Goal: Information Seeking & Learning: Learn about a topic

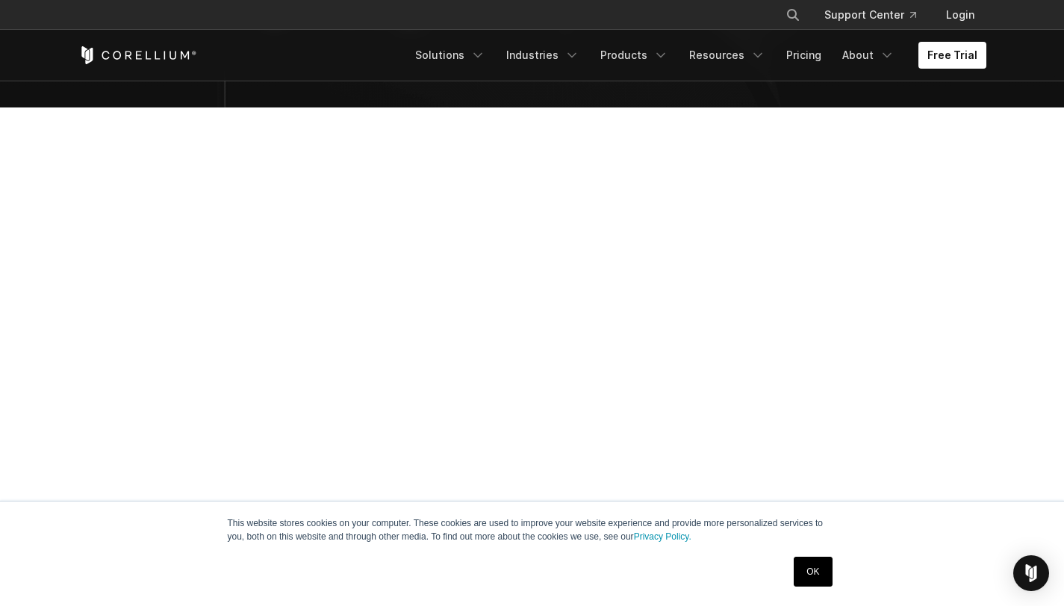
scroll to position [136, 0]
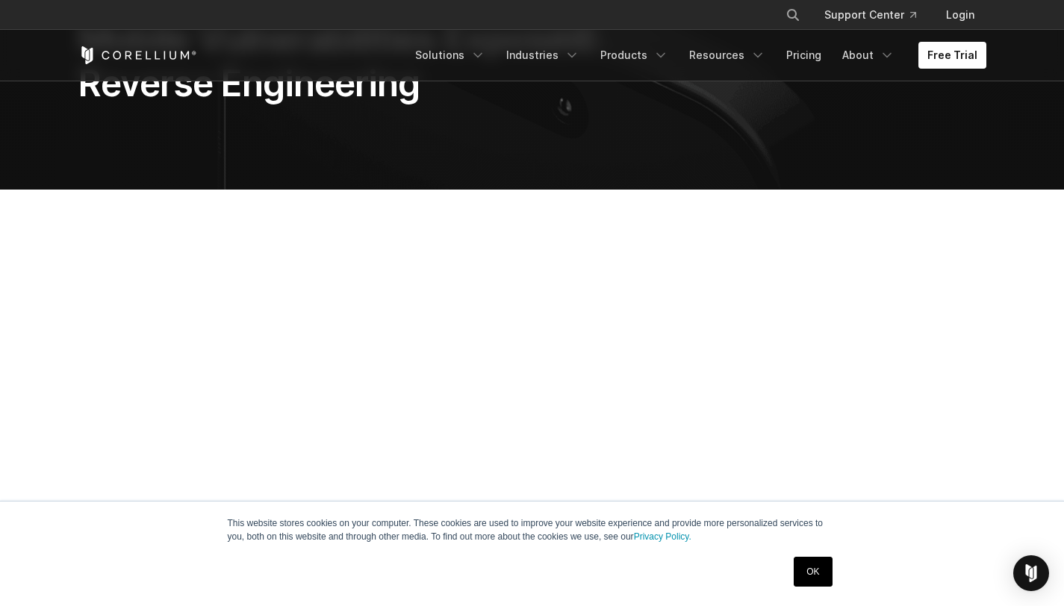
click at [815, 571] on link "OK" at bounding box center [813, 572] width 38 height 30
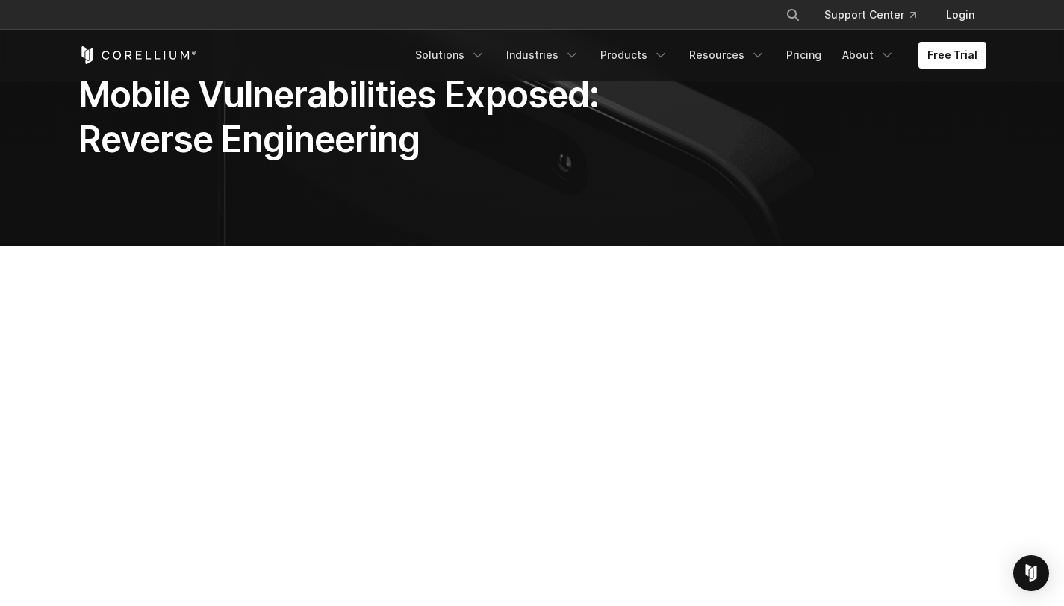
scroll to position [0, 0]
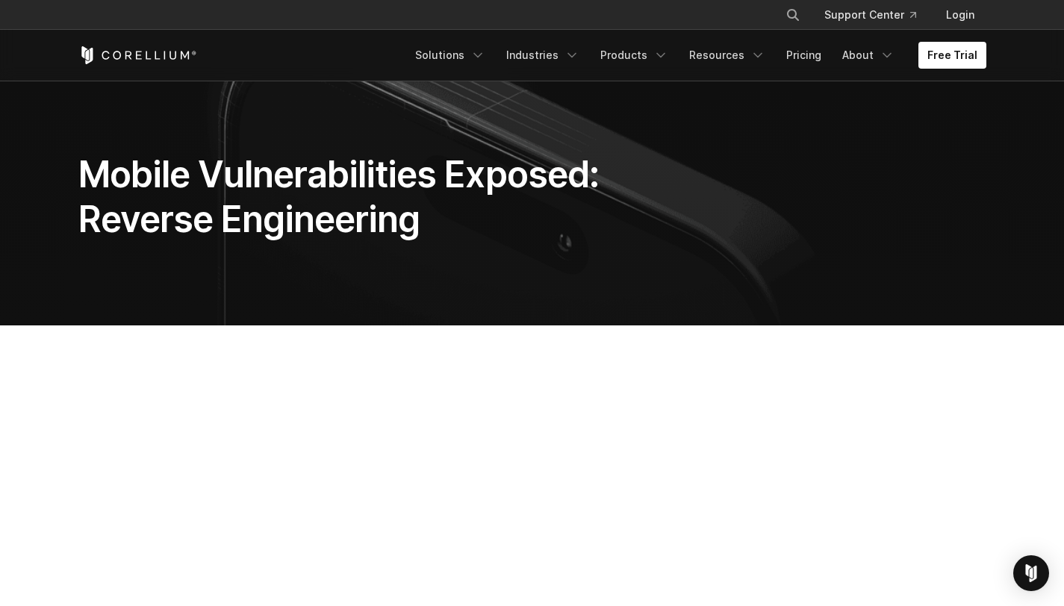
click at [399, 223] on h1 "Mobile Vulnerabilities Exposed: Reverse Engineering" at bounding box center [375, 197] width 595 height 90
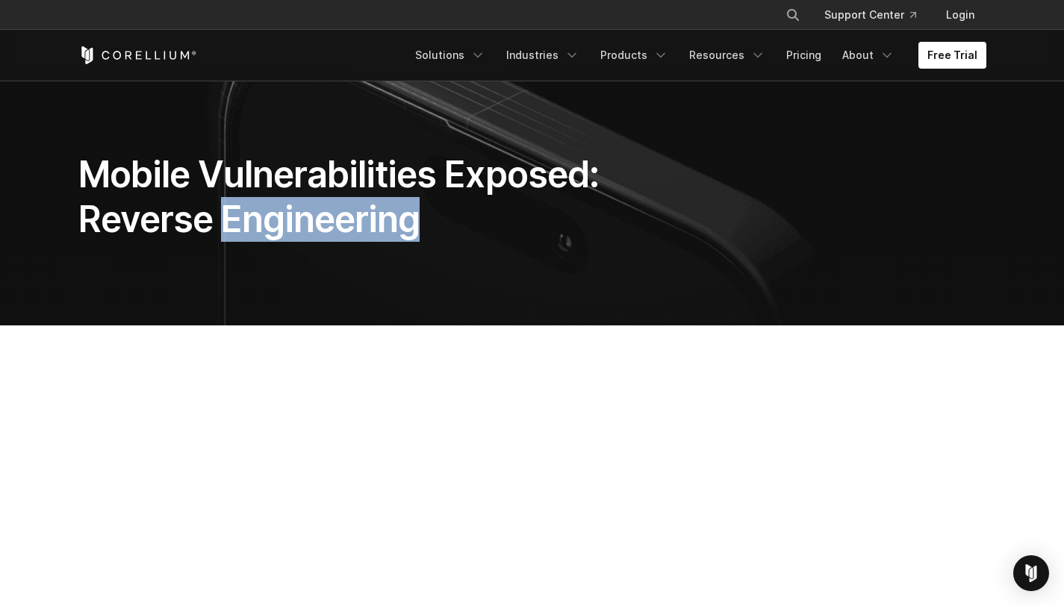
click at [399, 223] on h1 "Mobile Vulnerabilities Exposed: Reverse Engineering" at bounding box center [375, 197] width 595 height 90
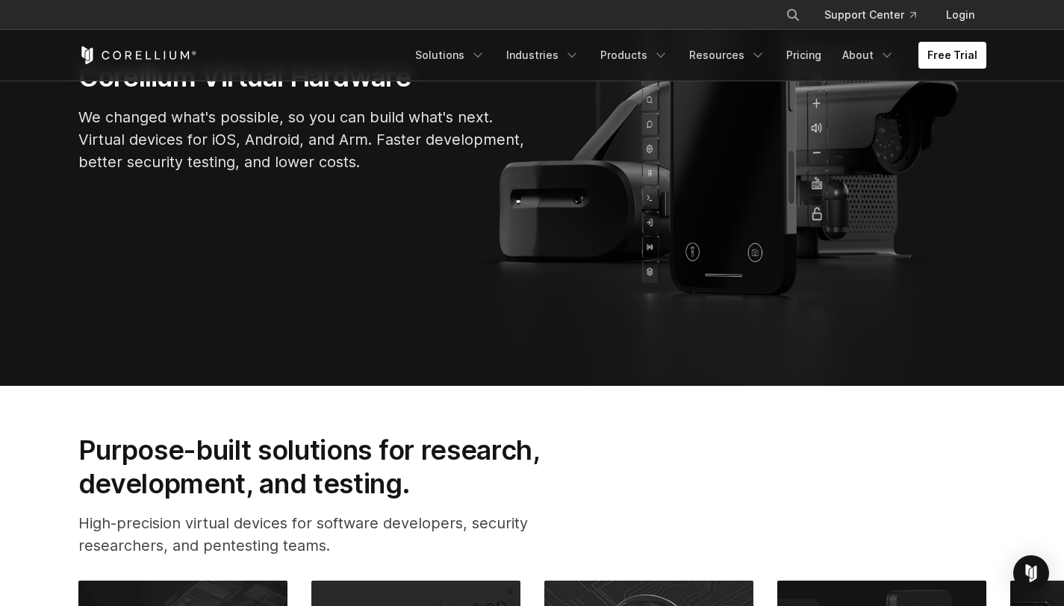
scroll to position [272, 0]
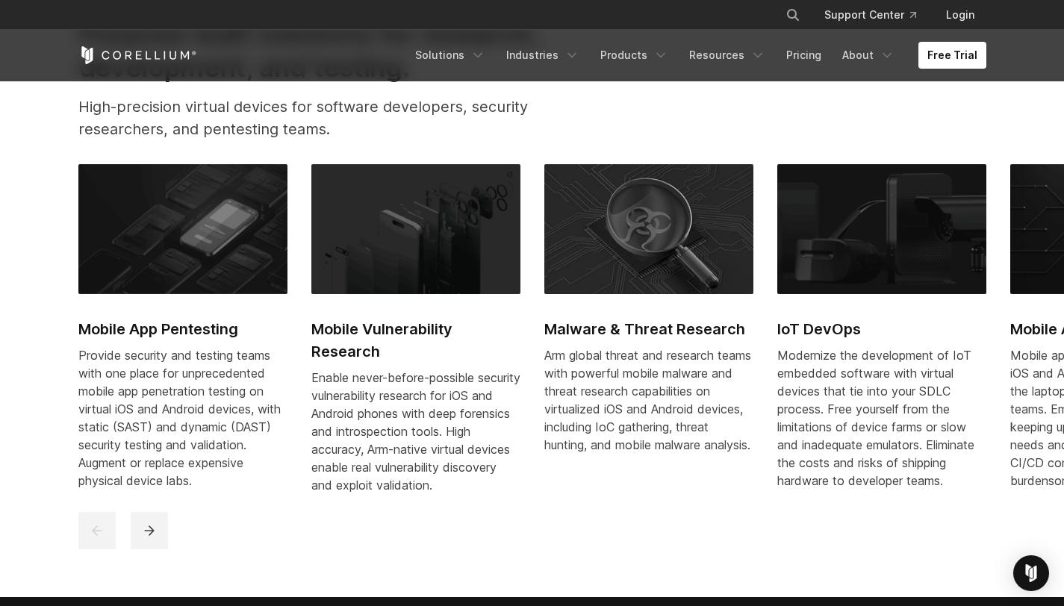
scroll to position [674, 0]
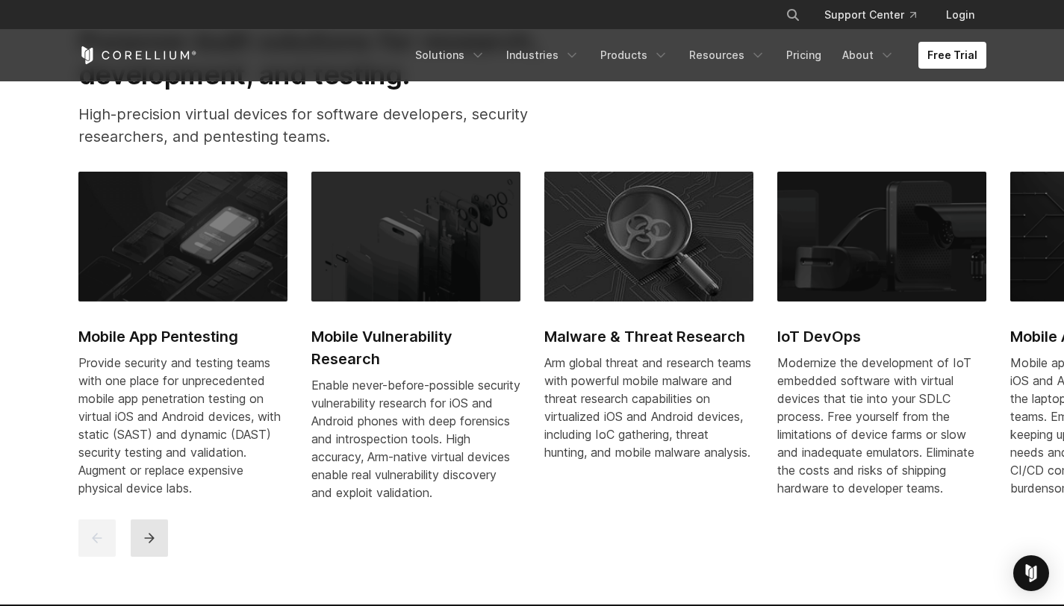
click at [143, 546] on icon "next" at bounding box center [149, 538] width 15 height 15
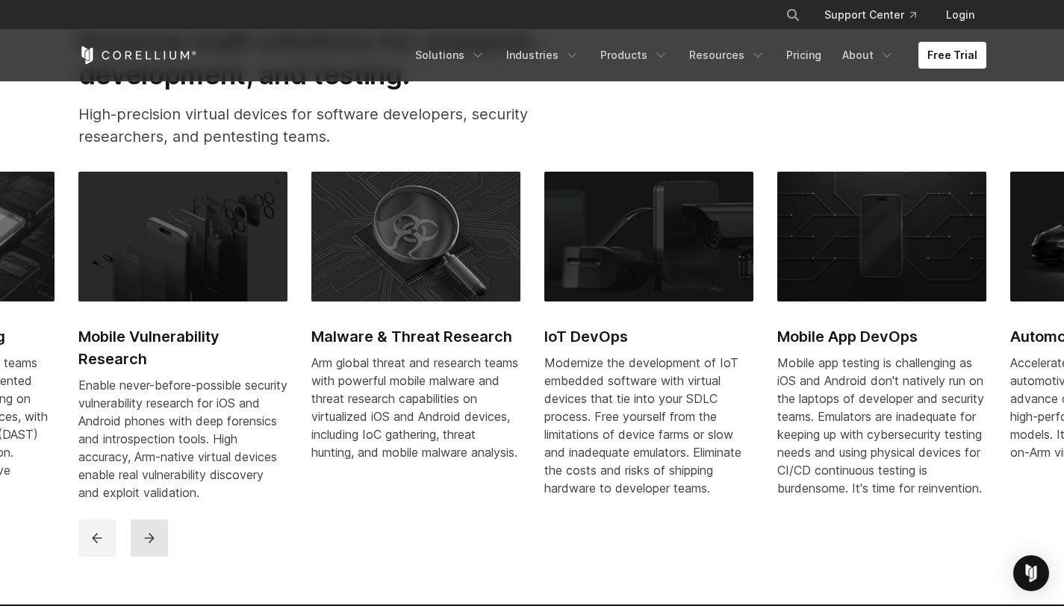
click at [143, 546] on icon "next" at bounding box center [149, 538] width 15 height 15
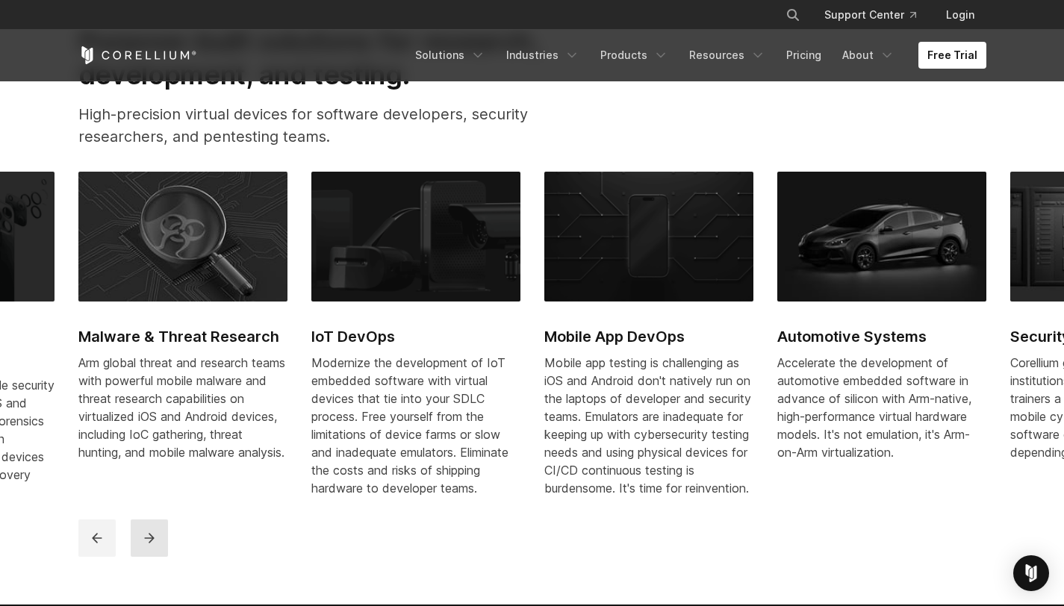
click at [143, 546] on icon "next" at bounding box center [149, 538] width 15 height 15
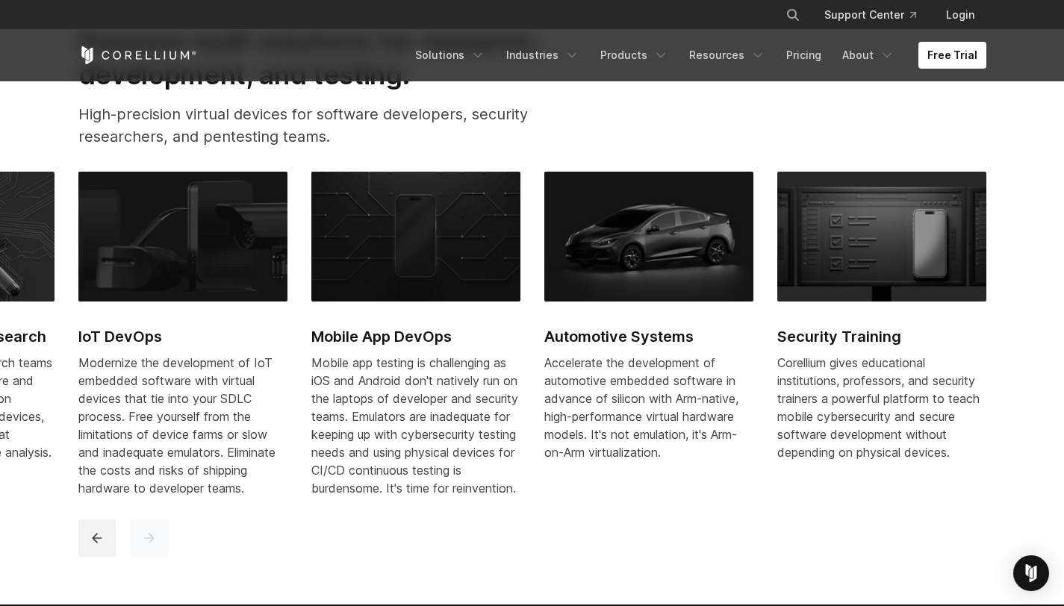
click at [143, 546] on icon "next" at bounding box center [149, 538] width 15 height 15
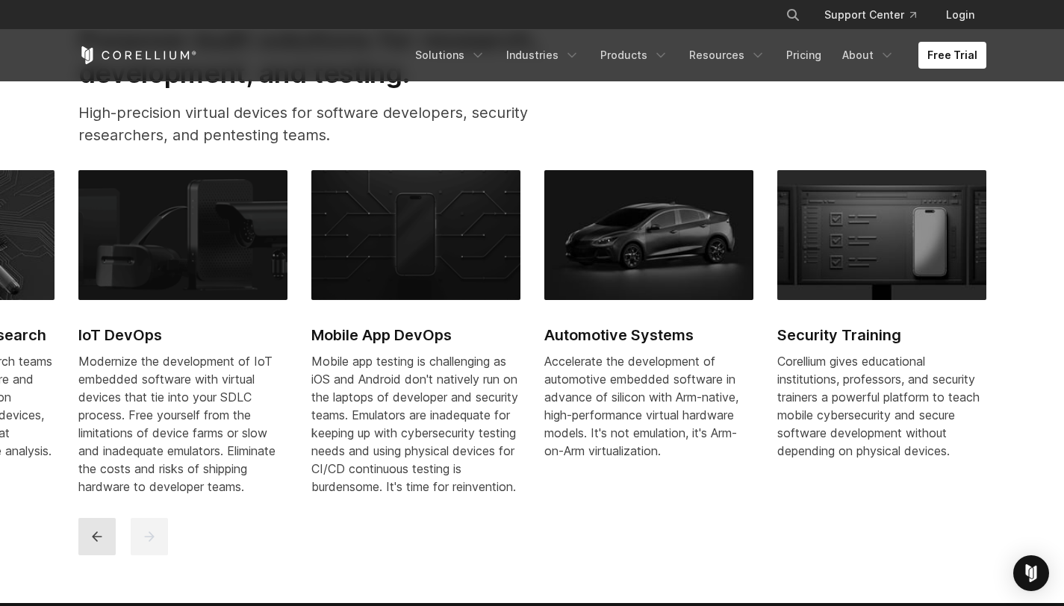
click at [93, 542] on icon "previous" at bounding box center [97, 537] width 10 height 10
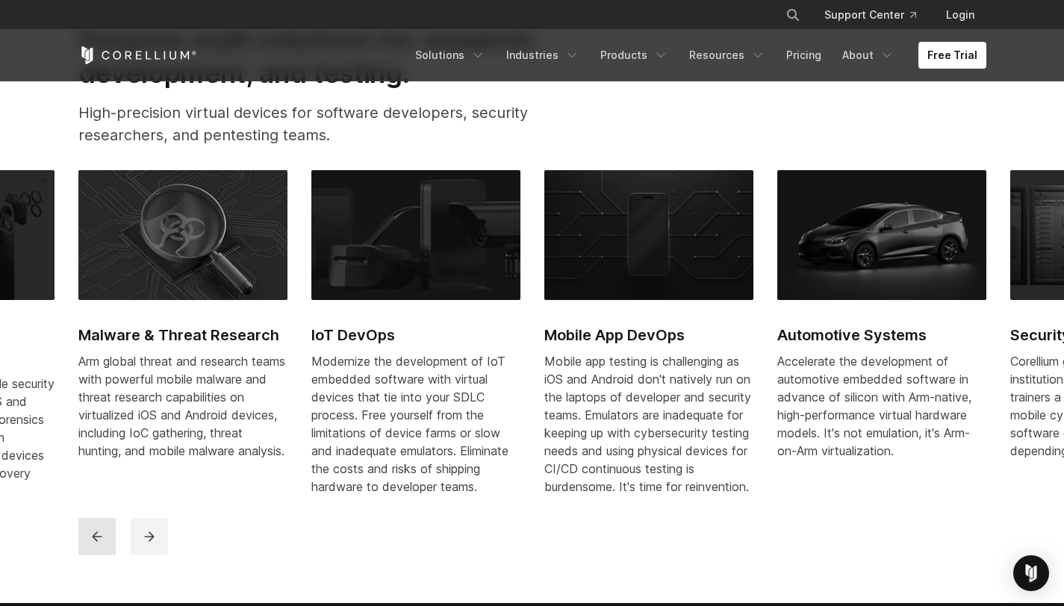
click at [93, 542] on icon "previous" at bounding box center [97, 537] width 10 height 10
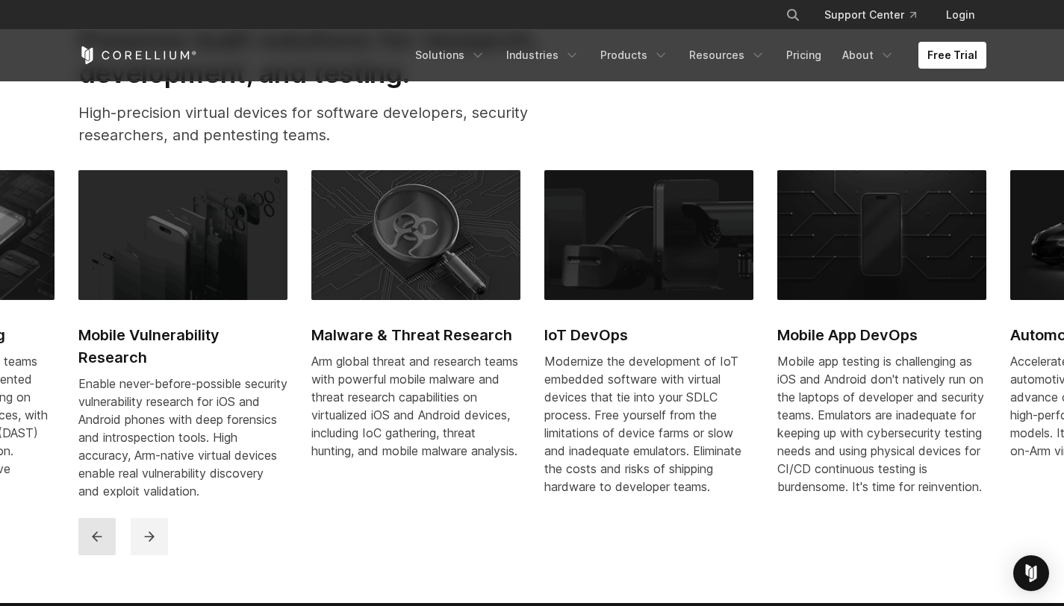
click at [93, 542] on icon "previous" at bounding box center [97, 537] width 10 height 10
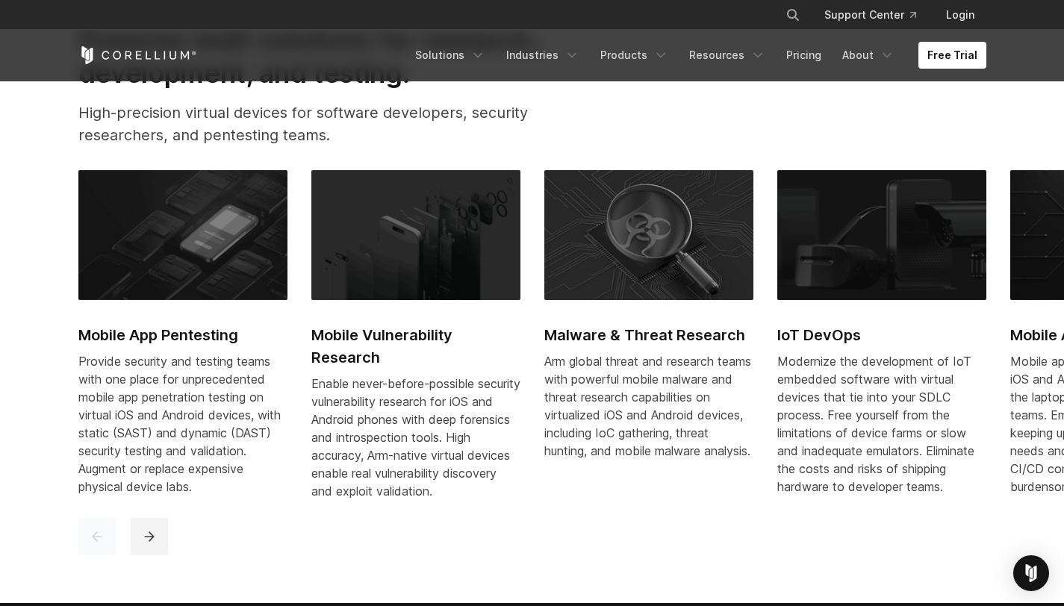
click at [93, 542] on icon "previous" at bounding box center [97, 537] width 10 height 10
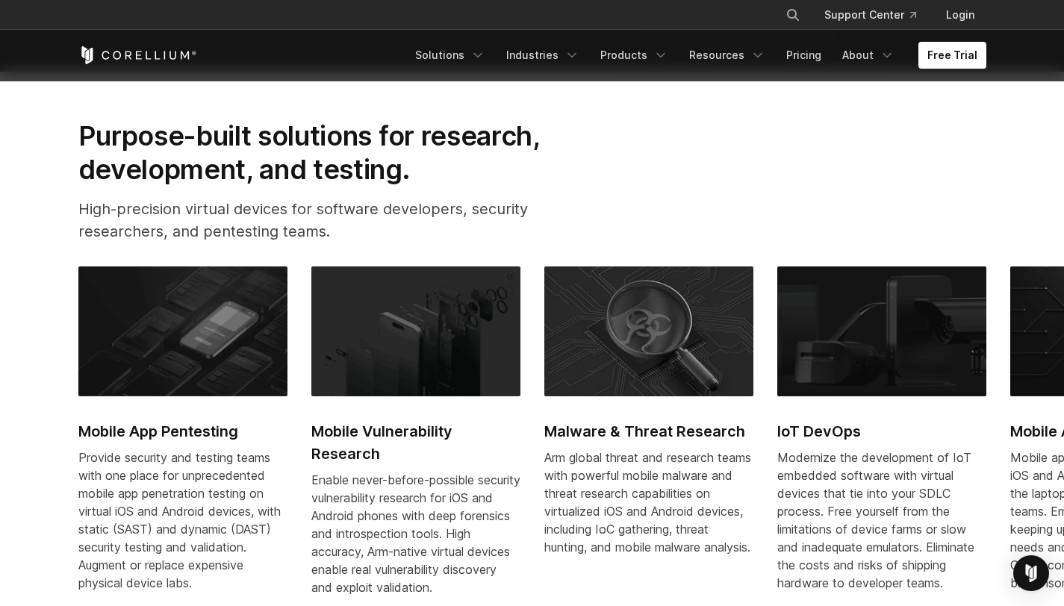
scroll to position [580, 0]
